Goal: Information Seeking & Learning: Learn about a topic

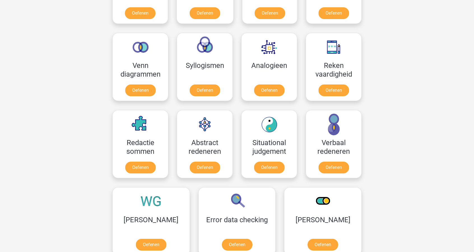
scroll to position [308, 0]
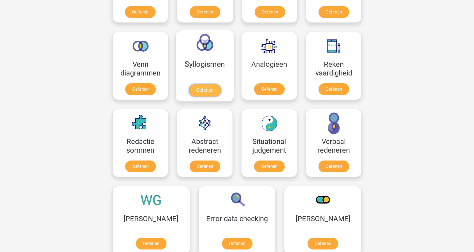
click at [190, 84] on link "Oefenen" at bounding box center [205, 90] width 32 height 12
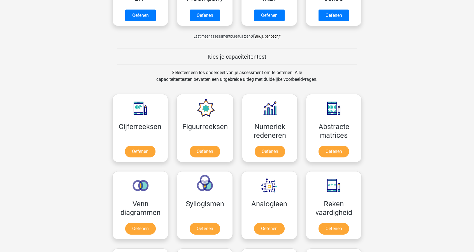
scroll to position [168, 0]
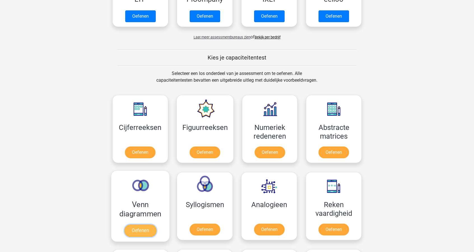
click at [151, 224] on link "Oefenen" at bounding box center [140, 230] width 32 height 12
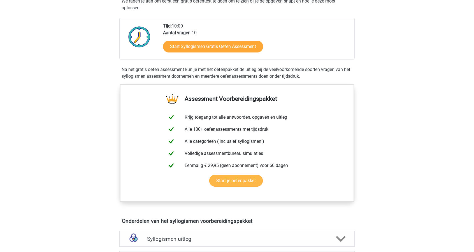
scroll to position [112, 0]
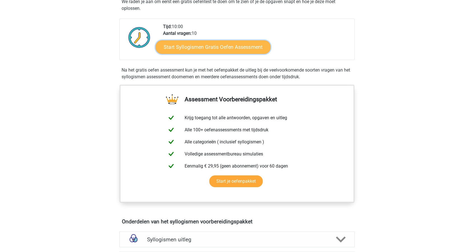
click at [185, 51] on link "Start Syllogismen Gratis Oefen Assessment" at bounding box center [213, 46] width 115 height 13
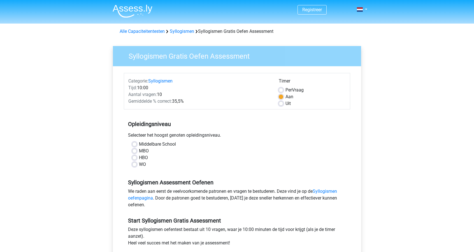
click at [145, 148] on label "MBO" at bounding box center [144, 150] width 10 height 7
click at [137, 148] on input "MBO" at bounding box center [134, 150] width 4 height 6
radio input "true"
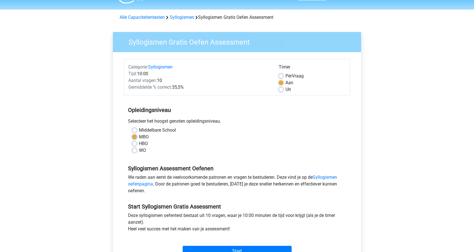
scroll to position [112, 0]
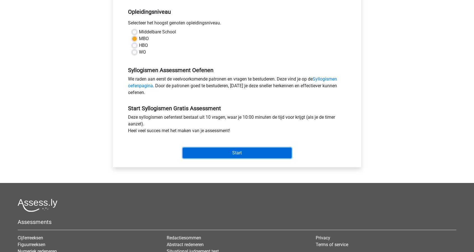
click at [196, 153] on input "Start" at bounding box center [237, 152] width 109 height 11
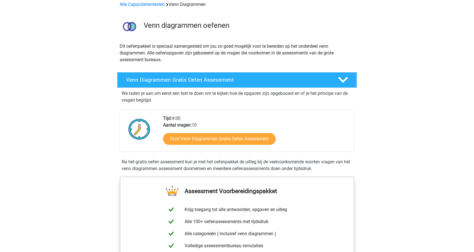
scroll to position [28, 0]
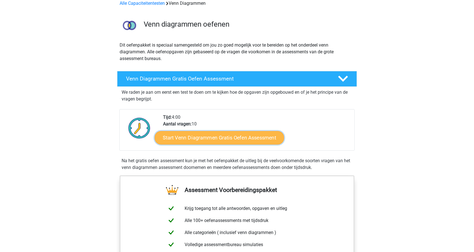
click at [188, 139] on link "Start Venn Diagrammen Gratis Oefen Assessment" at bounding box center [220, 137] width 130 height 13
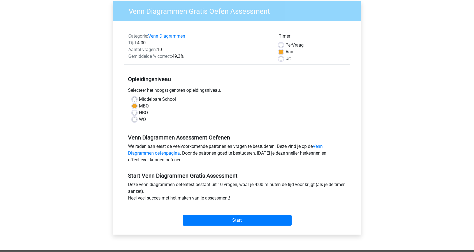
scroll to position [56, 0]
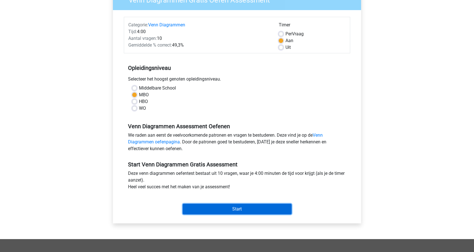
click at [208, 211] on input "Start" at bounding box center [237, 209] width 109 height 11
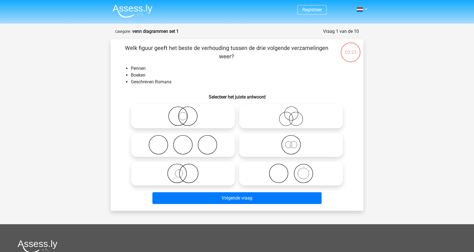
click at [290, 175] on icon at bounding box center [291, 173] width 99 height 20
click at [291, 170] on input "radio" at bounding box center [293, 169] width 4 height 4
radio input "true"
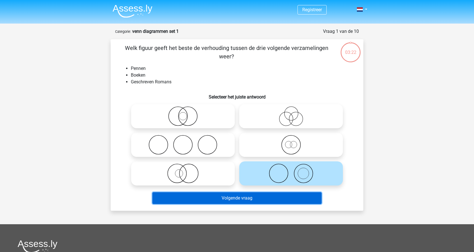
click at [262, 199] on button "Volgende vraag" at bounding box center [238, 198] width 170 height 12
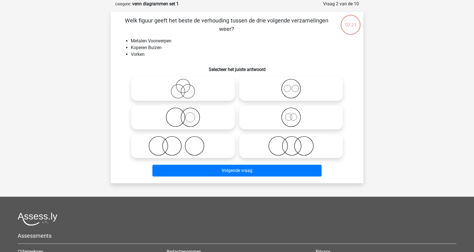
scroll to position [28, 0]
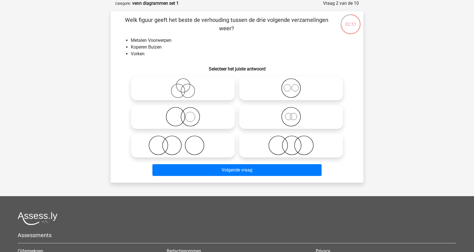
click at [144, 148] on icon at bounding box center [182, 145] width 99 height 20
click at [183, 142] on input "radio" at bounding box center [185, 141] width 4 height 4
radio input "true"
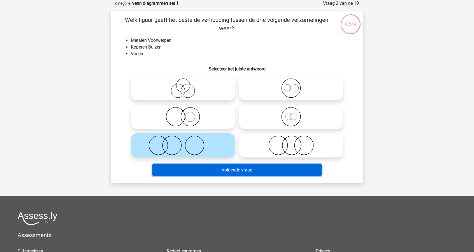
click at [223, 167] on button "Volgende vraag" at bounding box center [238, 170] width 170 height 12
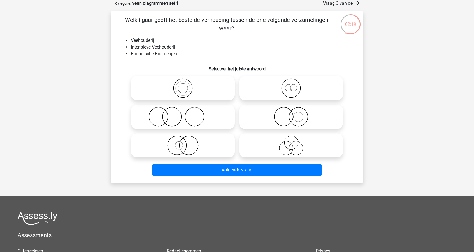
click at [182, 88] on icon at bounding box center [182, 88] width 99 height 20
click at [183, 85] on input "radio" at bounding box center [185, 84] width 4 height 4
radio input "true"
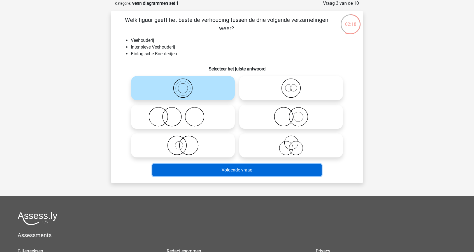
click at [200, 172] on button "Volgende vraag" at bounding box center [238, 170] width 170 height 12
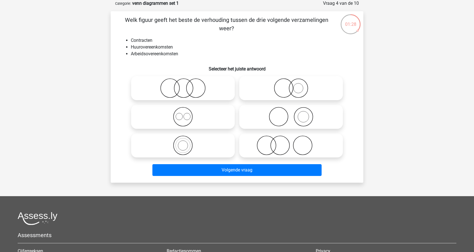
click at [211, 87] on icon at bounding box center [182, 88] width 99 height 20
click at [187, 85] on input "radio" at bounding box center [185, 84] width 4 height 4
radio input "true"
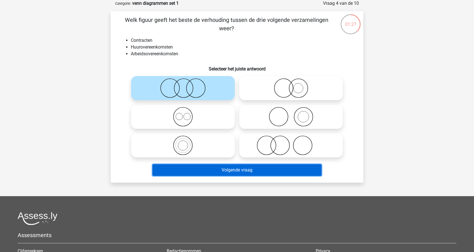
click at [237, 171] on button "Volgende vraag" at bounding box center [238, 170] width 170 height 12
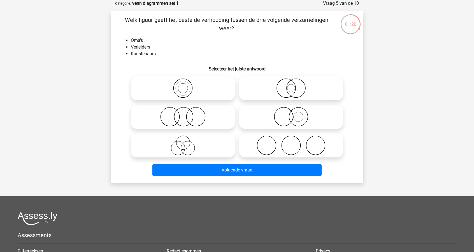
click at [264, 144] on icon at bounding box center [291, 145] width 99 height 20
click at [291, 142] on input "radio" at bounding box center [293, 141] width 4 height 4
radio input "true"
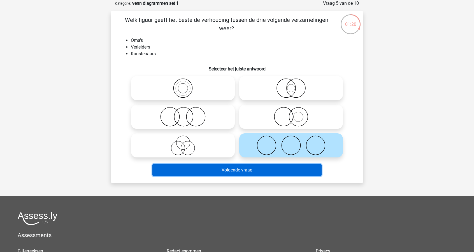
click at [258, 170] on button "Volgende vraag" at bounding box center [238, 170] width 170 height 12
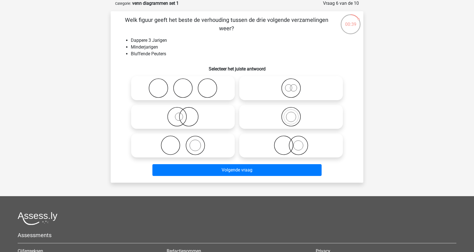
click at [269, 146] on icon at bounding box center [291, 145] width 99 height 20
click at [291, 142] on input "radio" at bounding box center [293, 141] width 4 height 4
radio input "true"
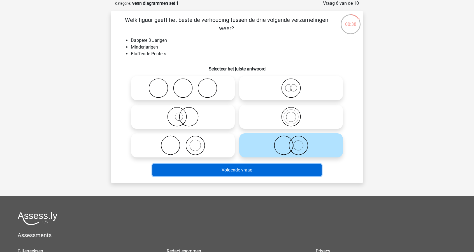
click at [269, 167] on button "Volgende vraag" at bounding box center [238, 170] width 170 height 12
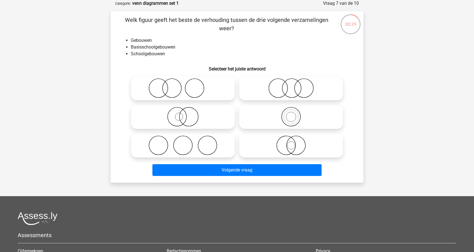
click at [292, 113] on input "radio" at bounding box center [293, 112] width 4 height 4
radio input "true"
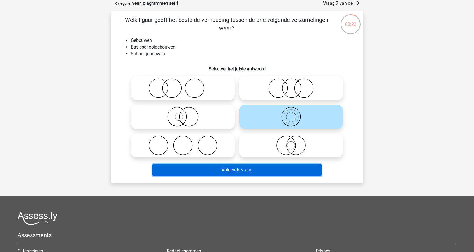
click at [290, 168] on button "Volgende vraag" at bounding box center [238, 170] width 170 height 12
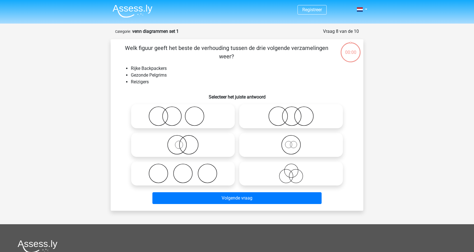
scroll to position [28, 0]
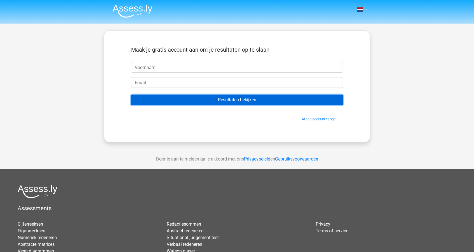
click at [212, 102] on input "Resultaten bekijken" at bounding box center [237, 99] width 212 height 11
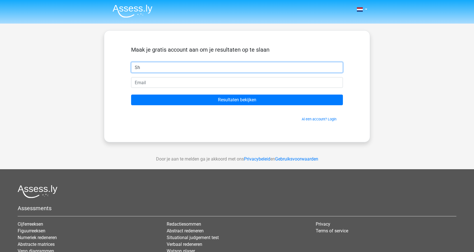
type input "Shazia"
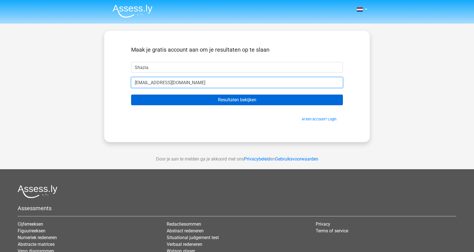
type input "[EMAIL_ADDRESS][DOMAIN_NAME]"
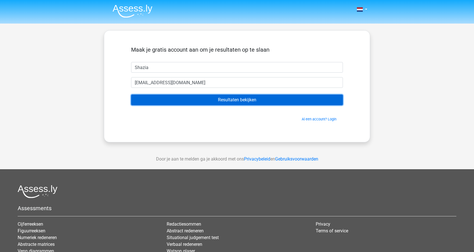
click at [172, 96] on input "Resultaten bekijken" at bounding box center [237, 99] width 212 height 11
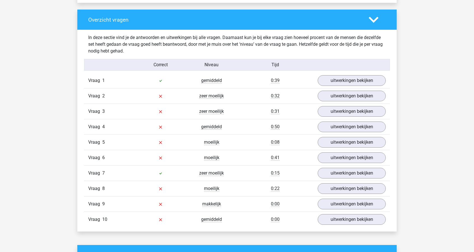
scroll to position [392, 0]
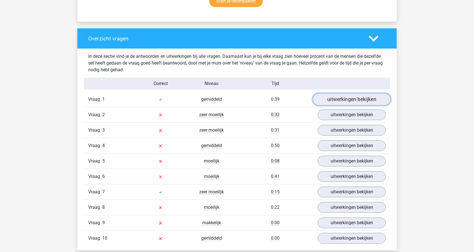
click at [328, 98] on link "uitwerkingen bekijken" at bounding box center [352, 99] width 78 height 12
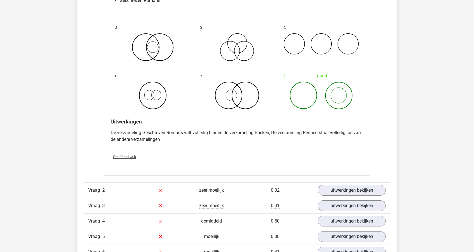
scroll to position [533, 0]
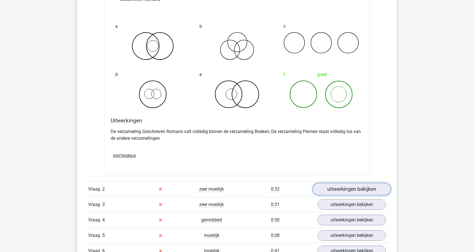
click at [332, 188] on link "uitwerkingen bekijken" at bounding box center [352, 189] width 78 height 12
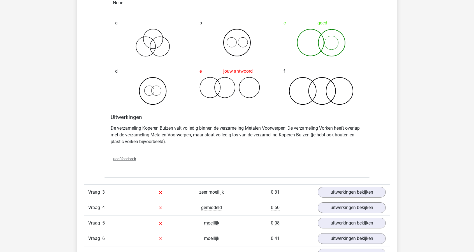
scroll to position [785, 0]
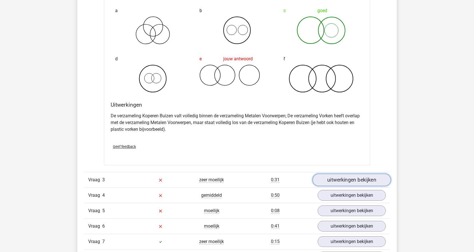
click at [334, 176] on link "uitwerkingen bekijken" at bounding box center [352, 180] width 78 height 12
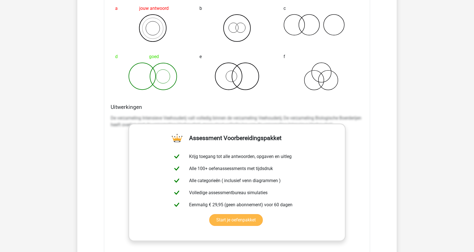
scroll to position [1009, 0]
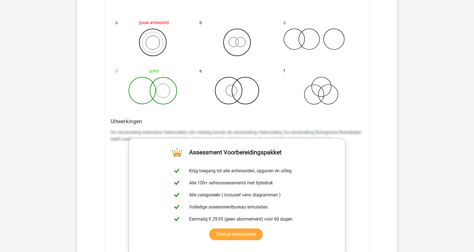
click at [114, 156] on div "De verzameling Intensieve Veehouderij valt volledig binnen de verzameling Veeho…" at bounding box center [237, 211] width 253 height 168
click at [123, 133] on p "De verzameling Intensieve Veehouderij valt volledig binnen de verzameling Veeho…" at bounding box center [237, 135] width 253 height 13
click at [123, 132] on p "De verzameling Intensieve Veehouderij valt volledig binnen de verzameling Veeho…" at bounding box center [237, 135] width 253 height 13
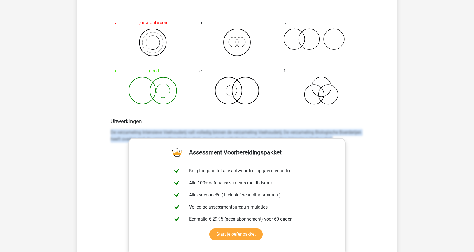
click at [123, 132] on p "De verzameling Intensieve Veehouderij valt volledig binnen de verzameling Veeho…" at bounding box center [237, 135] width 253 height 13
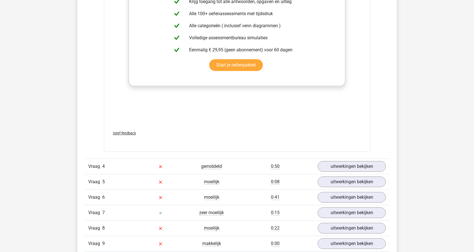
scroll to position [1177, 0]
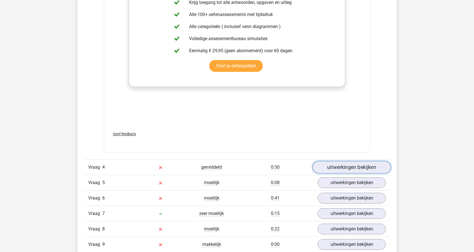
click at [317, 164] on link "uitwerkingen bekijken" at bounding box center [352, 167] width 78 height 12
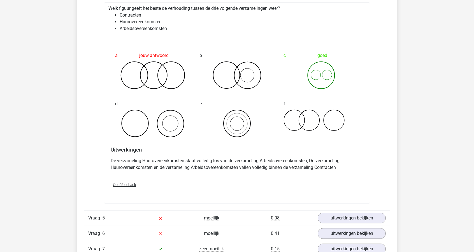
scroll to position [1374, 0]
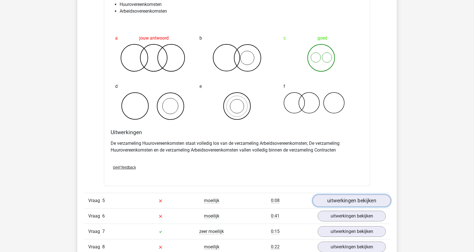
click at [336, 199] on link "uitwerkingen bekijken" at bounding box center [352, 200] width 78 height 12
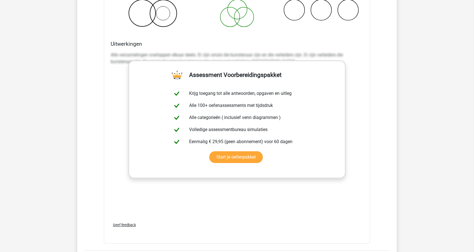
scroll to position [1766, 0]
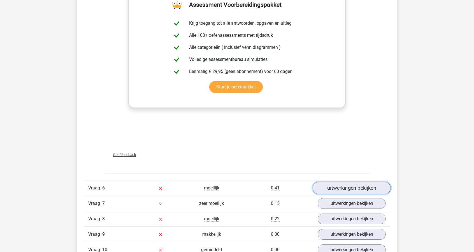
click at [338, 187] on link "uitwerkingen bekijken" at bounding box center [352, 188] width 78 height 12
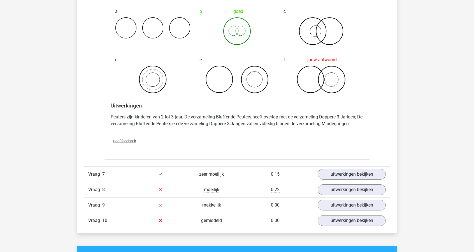
scroll to position [2018, 0]
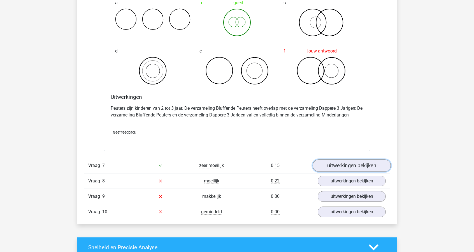
click at [366, 161] on link "uitwerkingen bekijken" at bounding box center [352, 165] width 78 height 12
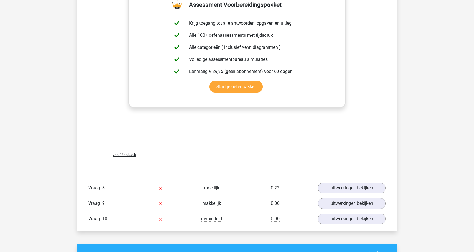
scroll to position [2383, 0]
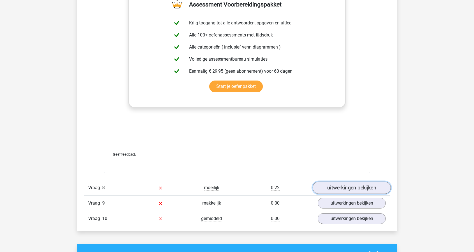
click at [337, 185] on link "uitwerkingen bekijken" at bounding box center [352, 187] width 78 height 12
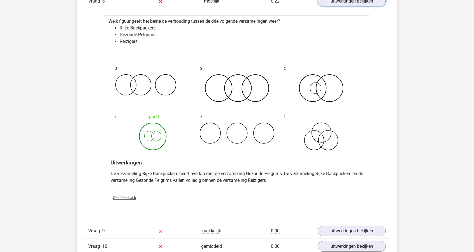
scroll to position [2607, 0]
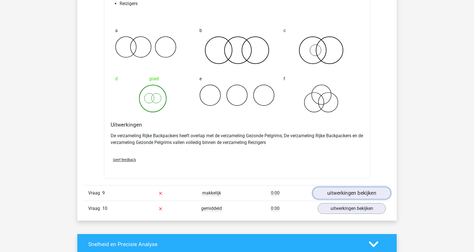
click at [329, 187] on link "uitwerkingen bekijken" at bounding box center [352, 193] width 78 height 12
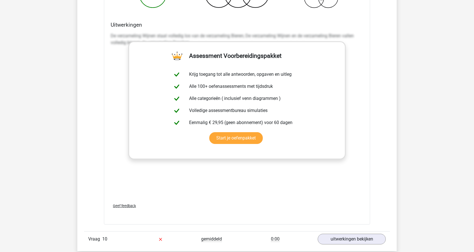
scroll to position [2944, 0]
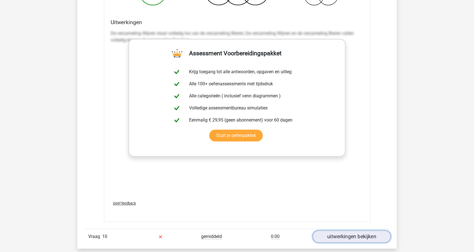
click at [347, 231] on link "uitwerkingen bekijken" at bounding box center [352, 236] width 78 height 12
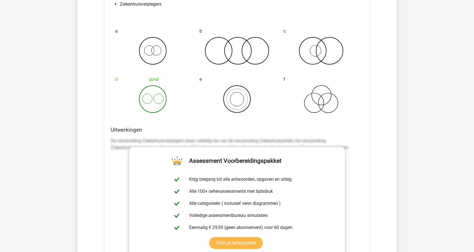
scroll to position [3224, 0]
